Goal: Task Accomplishment & Management: Manage account settings

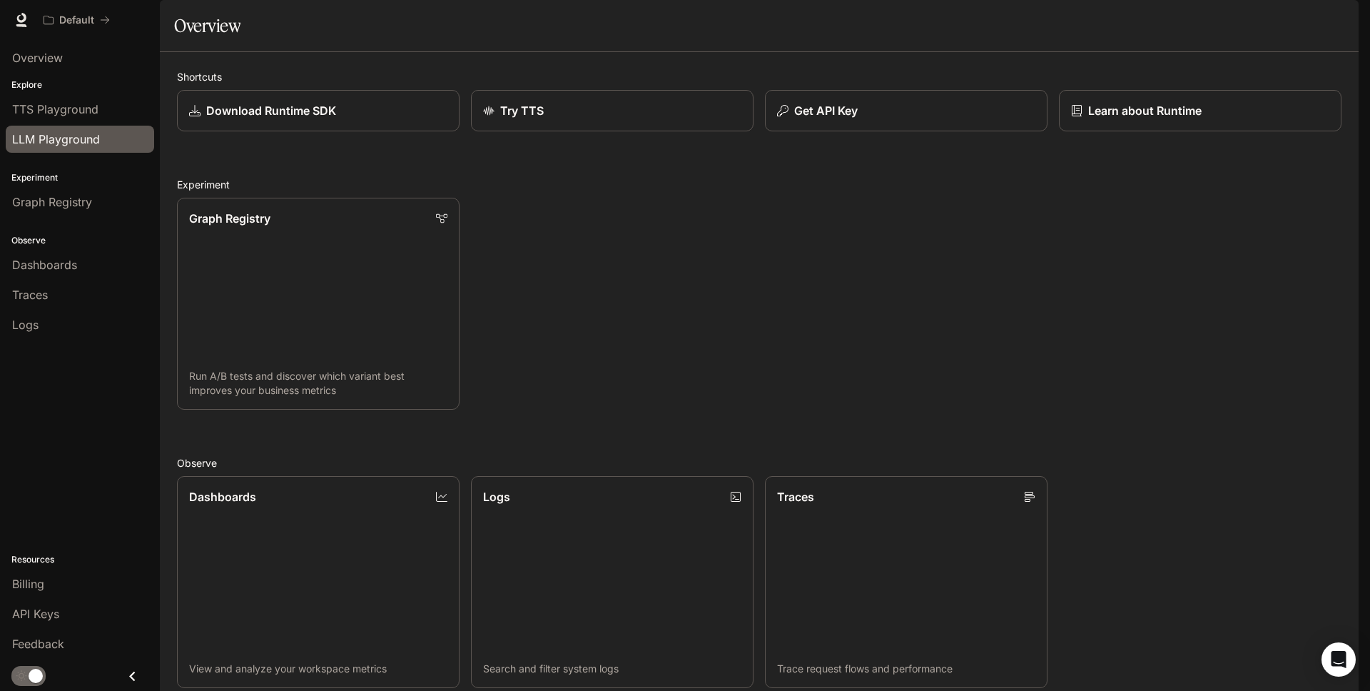
click at [71, 128] on link "LLM Playground" at bounding box center [80, 139] width 148 height 27
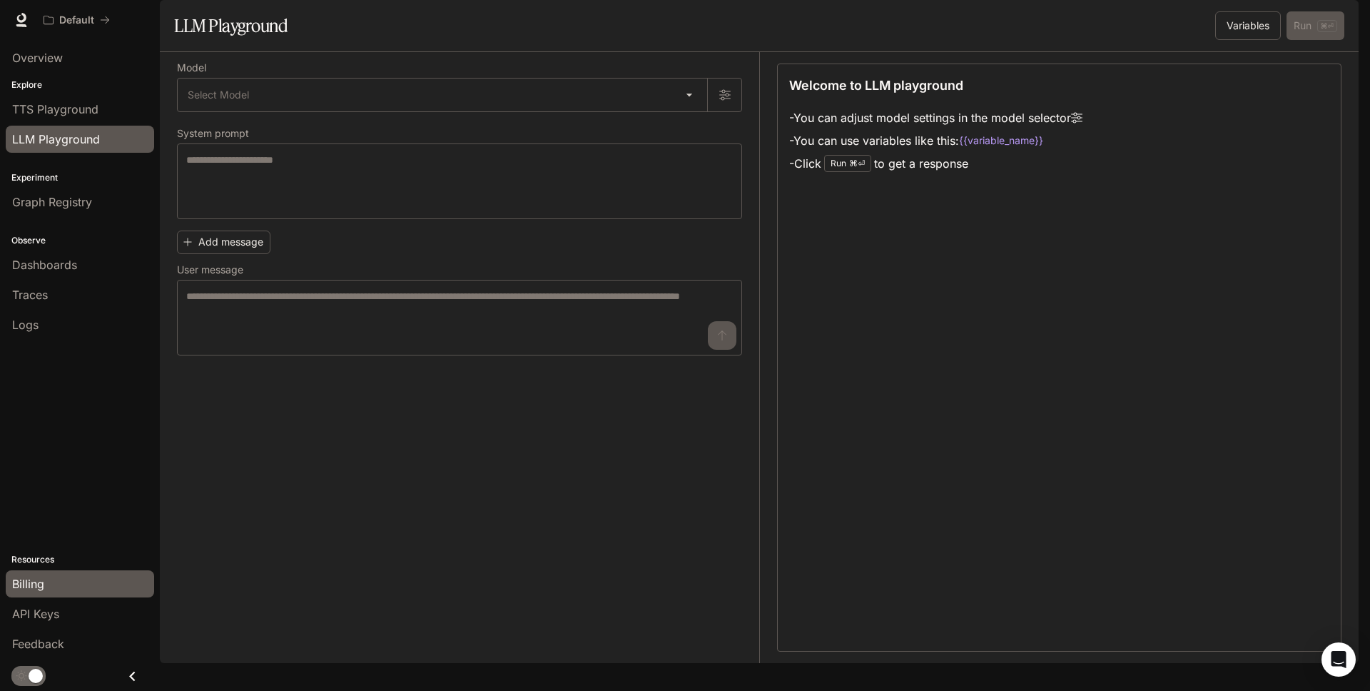
click at [63, 587] on div "Billing" at bounding box center [80, 583] width 136 height 17
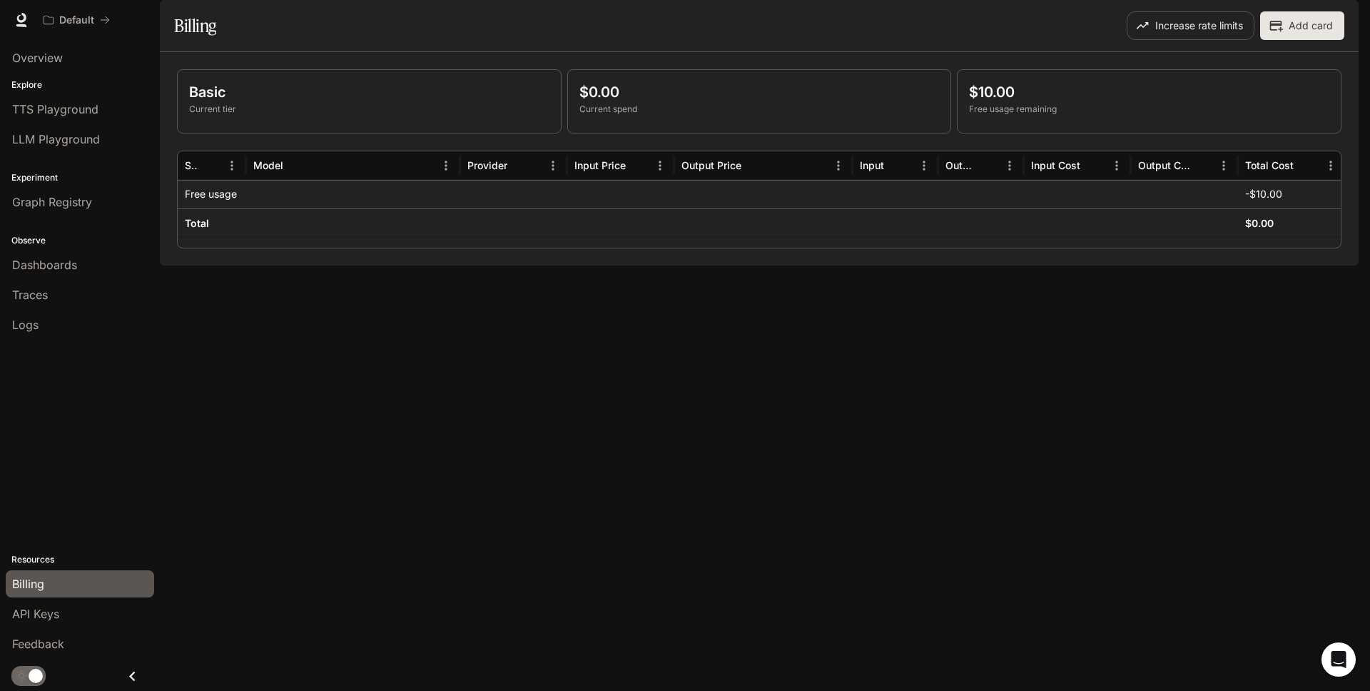
click at [63, 587] on div "Billing" at bounding box center [80, 583] width 136 height 17
click at [1321, 40] on button "Add card" at bounding box center [1302, 25] width 84 height 29
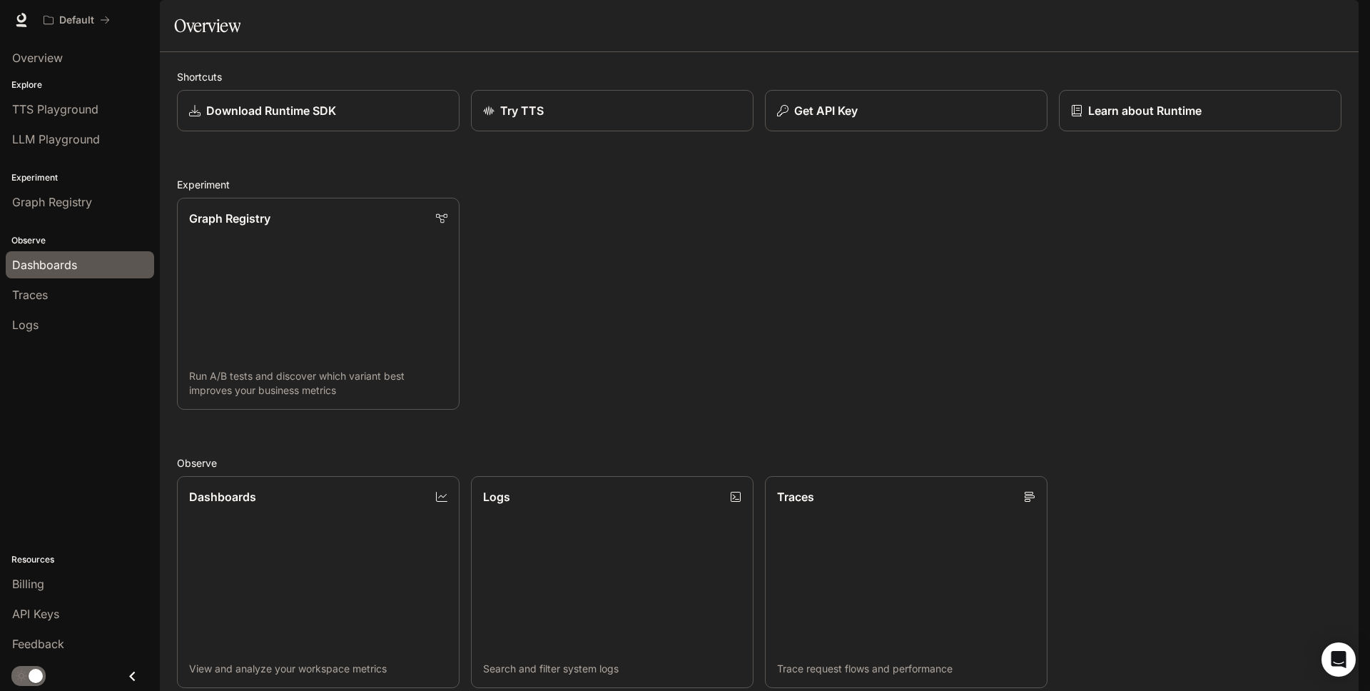
click at [77, 268] on div "Dashboards" at bounding box center [80, 264] width 136 height 17
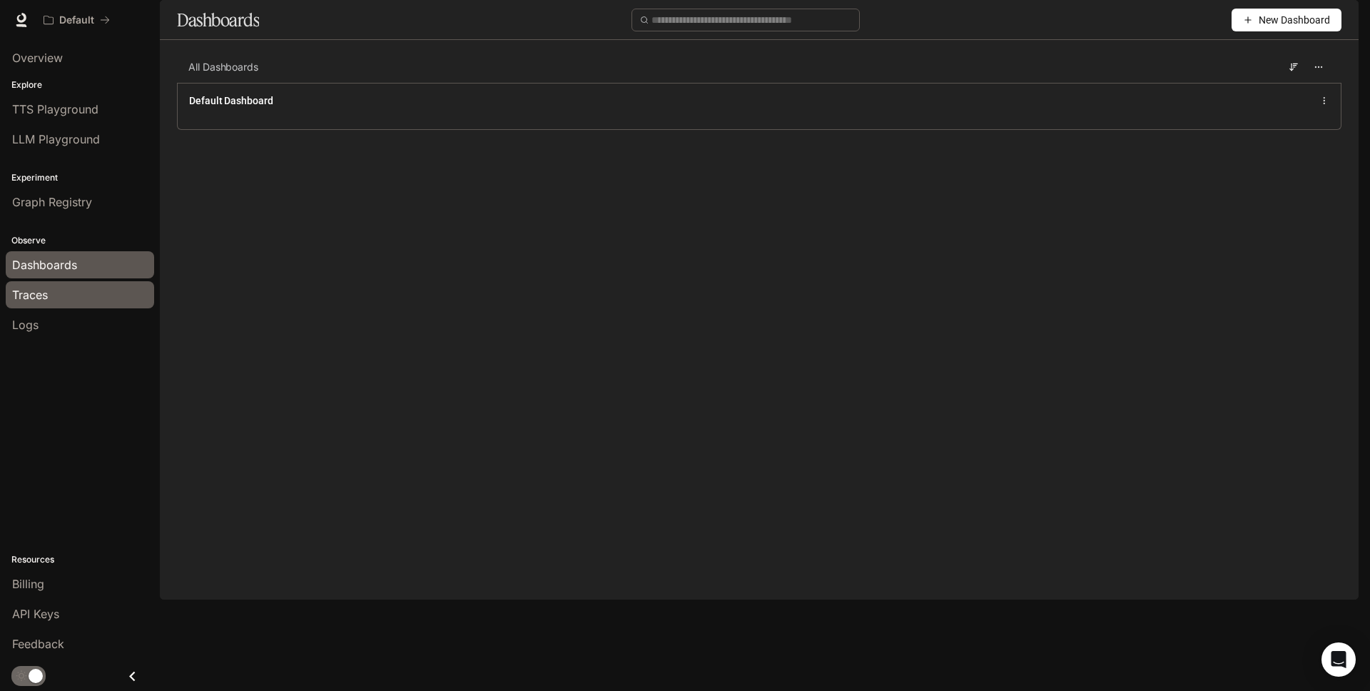
click at [48, 304] on link "Traces" at bounding box center [80, 294] width 148 height 27
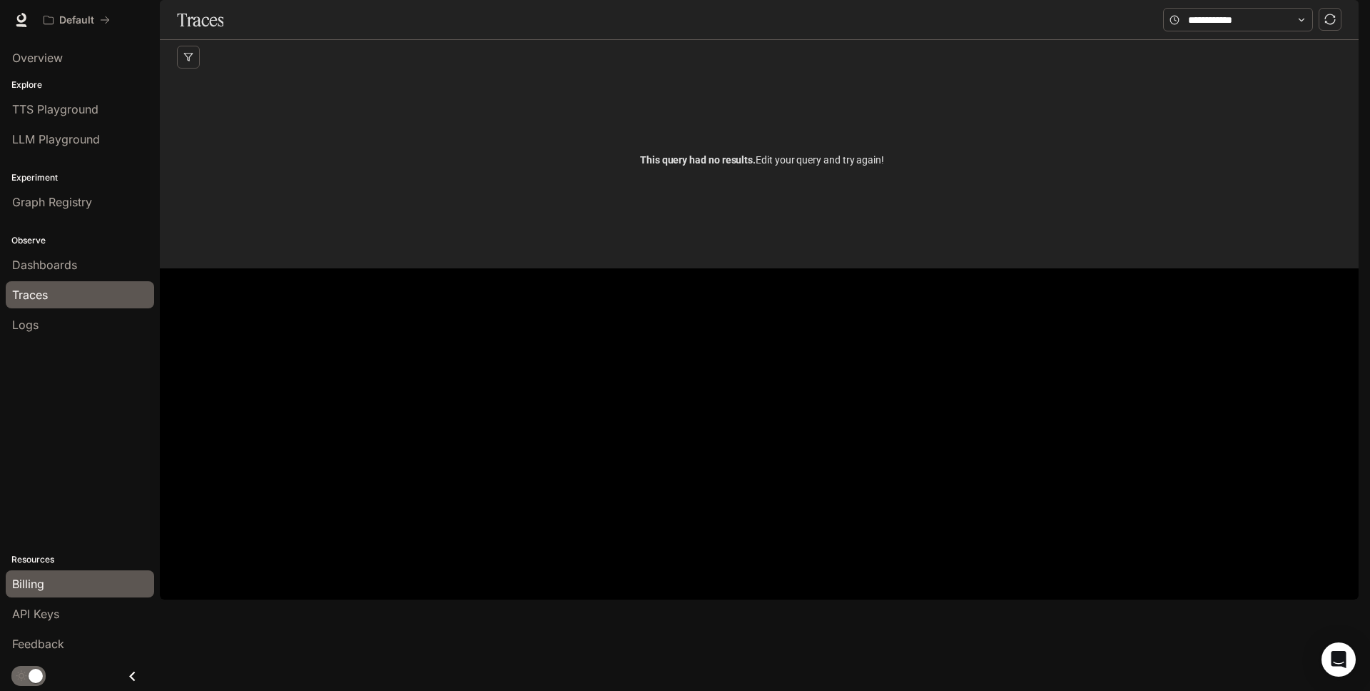
click at [69, 578] on div "Billing" at bounding box center [80, 583] width 136 height 17
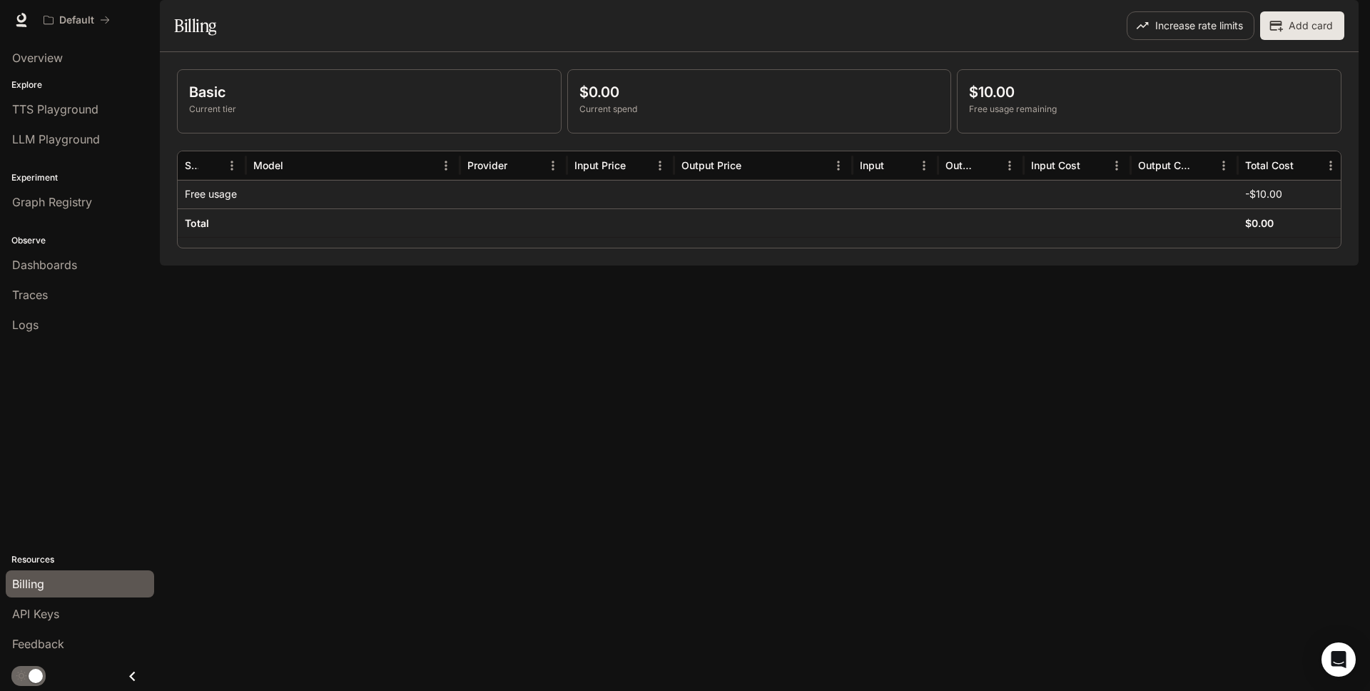
click at [1018, 265] on div "Basic Current tier $0.00 Current spend $10.00 Free usage remaining Service Mode…" at bounding box center [759, 158] width 1199 height 213
